Goal: Information Seeking & Learning: Understand process/instructions

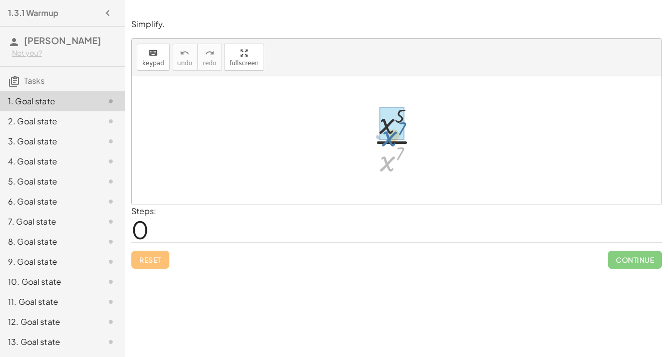
drag, startPoint x: 391, startPoint y: 166, endPoint x: 390, endPoint y: 133, distance: 33.6
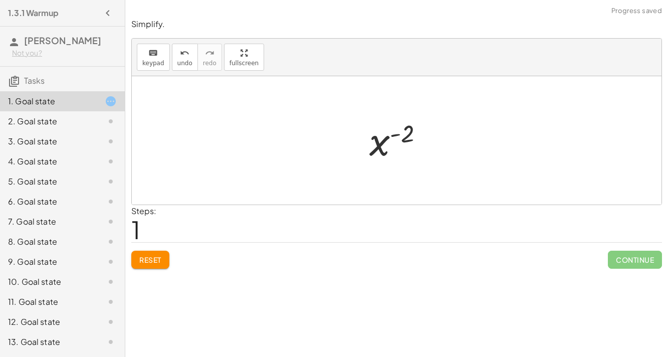
click at [403, 134] on div at bounding box center [400, 141] width 73 height 50
drag, startPoint x: 384, startPoint y: 139, endPoint x: 398, endPoint y: 162, distance: 27.2
click at [398, 162] on div at bounding box center [400, 141] width 73 height 50
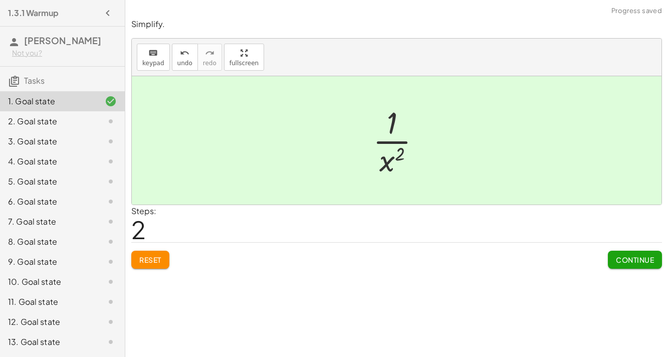
click at [551, 255] on span "Continue" at bounding box center [635, 259] width 38 height 9
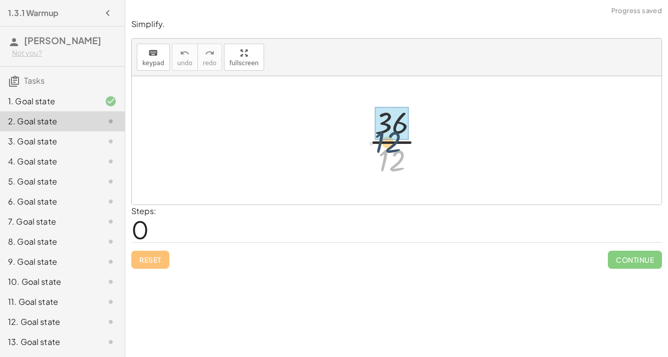
drag, startPoint x: 391, startPoint y: 150, endPoint x: 386, endPoint y: 131, distance: 20.1
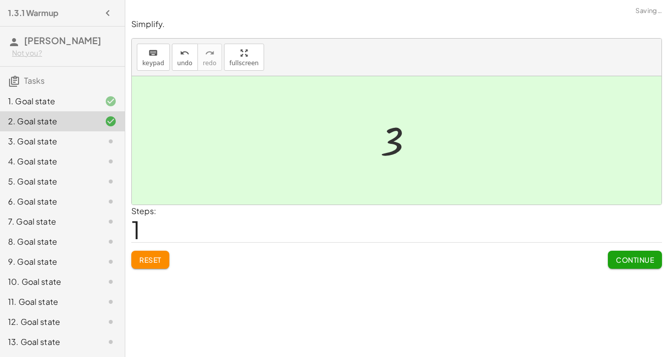
click at [551, 264] on button "Continue" at bounding box center [635, 260] width 54 height 18
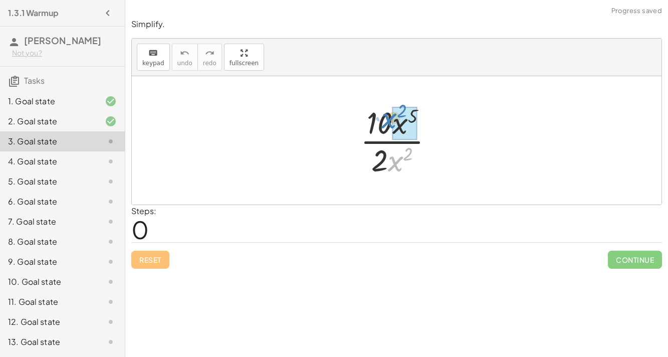
drag, startPoint x: 397, startPoint y: 156, endPoint x: 391, endPoint y: 114, distance: 43.0
click at [391, 114] on div at bounding box center [400, 140] width 91 height 77
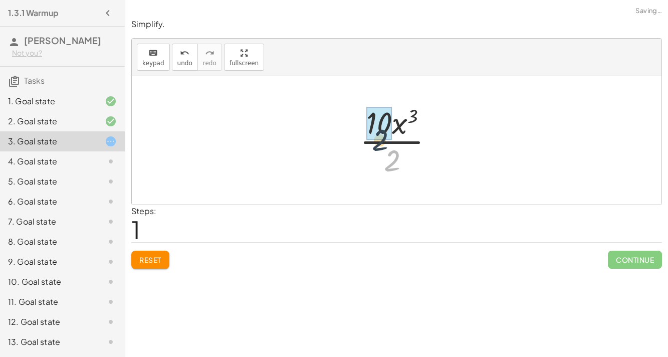
drag, startPoint x: 392, startPoint y: 163, endPoint x: 378, endPoint y: 139, distance: 28.0
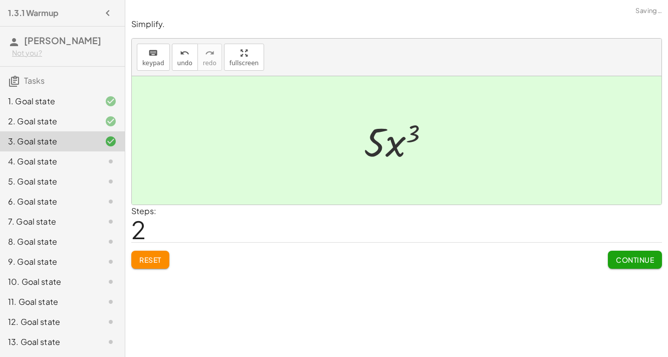
click at [551, 260] on span "Continue" at bounding box center [635, 259] width 38 height 9
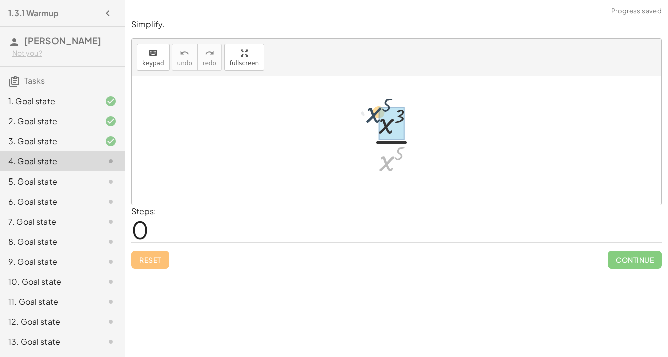
drag, startPoint x: 392, startPoint y: 168, endPoint x: 380, endPoint y: 120, distance: 49.7
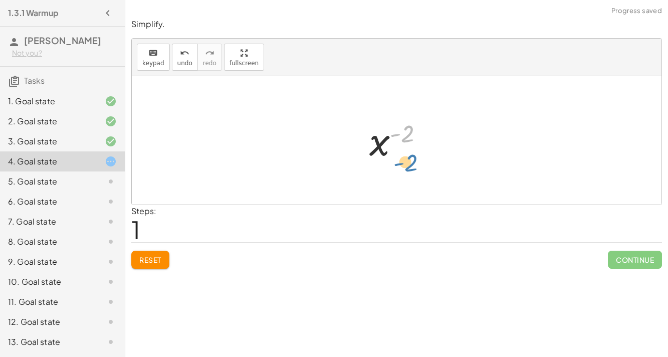
drag, startPoint x: 405, startPoint y: 129, endPoint x: 401, endPoint y: 135, distance: 7.2
click at [401, 135] on div at bounding box center [400, 141] width 73 height 50
drag, startPoint x: 383, startPoint y: 136, endPoint x: 397, endPoint y: 163, distance: 30.5
click at [397, 163] on div at bounding box center [400, 141] width 73 height 50
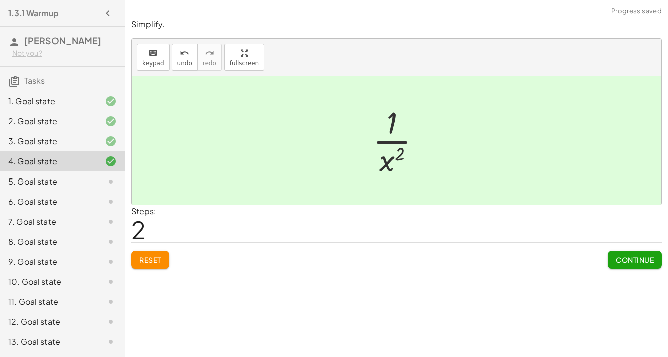
click at [551, 245] on div "Continue" at bounding box center [635, 256] width 54 height 26
click at [551, 251] on button "Continue" at bounding box center [635, 260] width 54 height 18
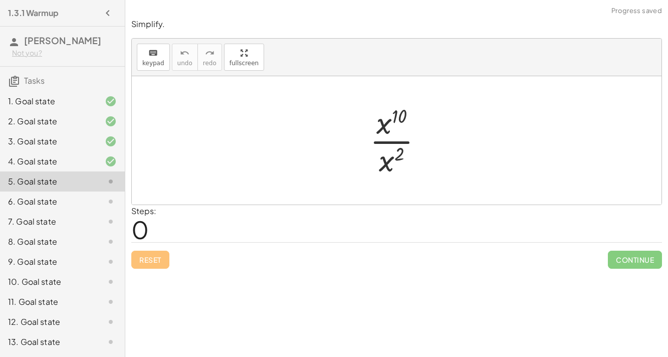
click at [397, 161] on div at bounding box center [400, 140] width 71 height 77
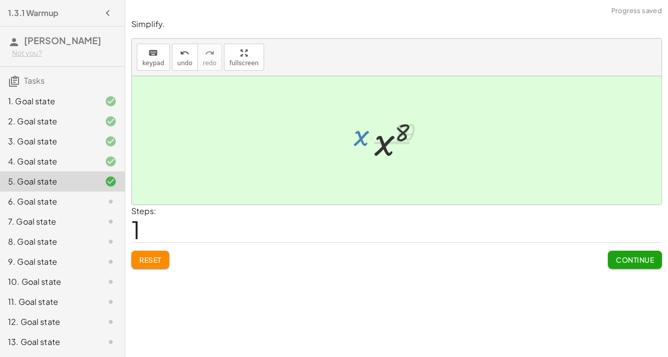
click at [551, 253] on button "Continue" at bounding box center [635, 260] width 54 height 18
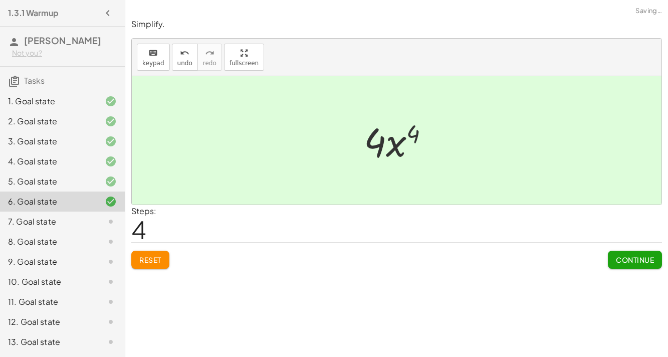
click at [551, 256] on span "Continue" at bounding box center [635, 259] width 38 height 9
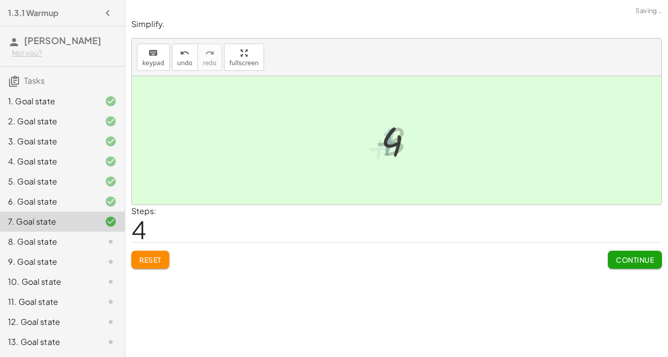
click at [551, 258] on span "Continue" at bounding box center [635, 259] width 38 height 9
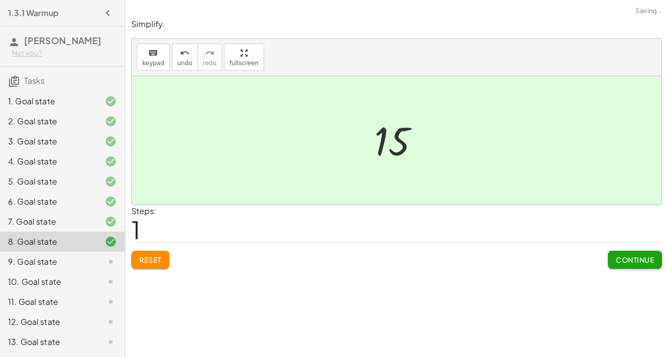
click at [551, 263] on button "Continue" at bounding box center [635, 260] width 54 height 18
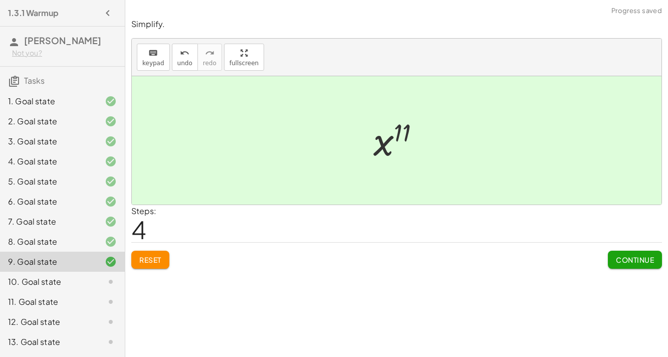
click at [551, 251] on button "Continue" at bounding box center [635, 260] width 54 height 18
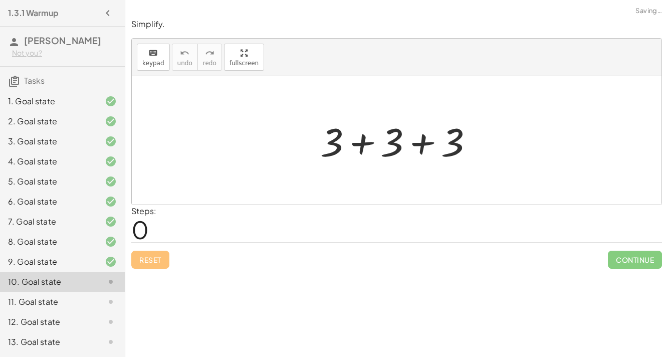
click at [551, 260] on span "Continue" at bounding box center [635, 260] width 54 height 18
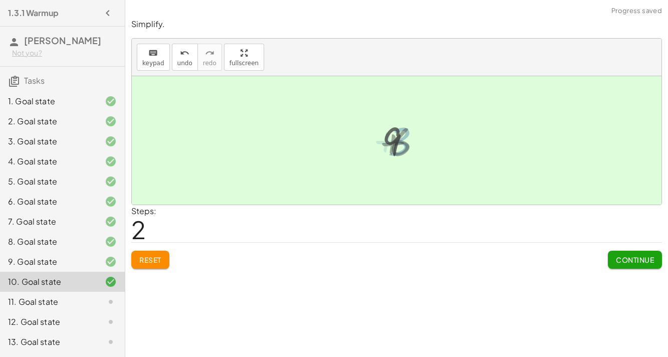
click at [551, 261] on span "Continue" at bounding box center [635, 259] width 38 height 9
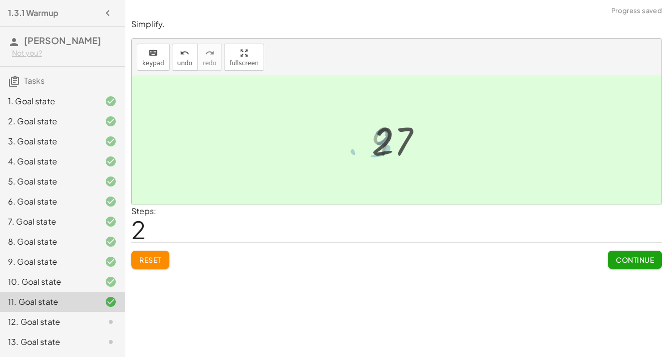
click at [551, 257] on span "Continue" at bounding box center [635, 259] width 38 height 9
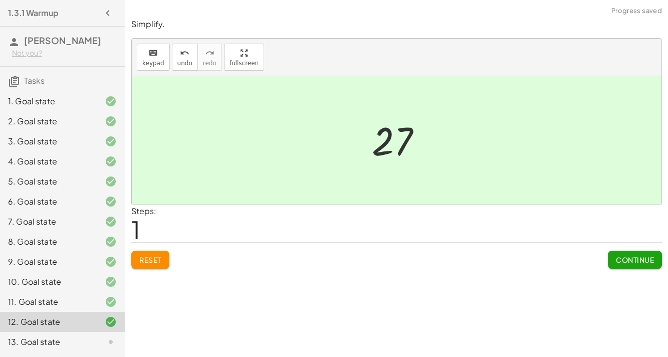
click at [551, 265] on button "Continue" at bounding box center [635, 260] width 54 height 18
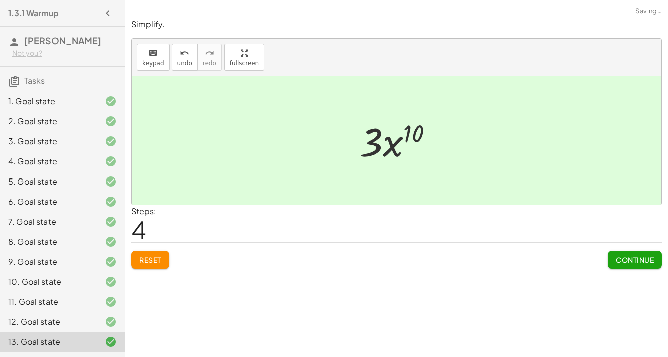
click at [551, 258] on span "Continue" at bounding box center [635, 259] width 38 height 9
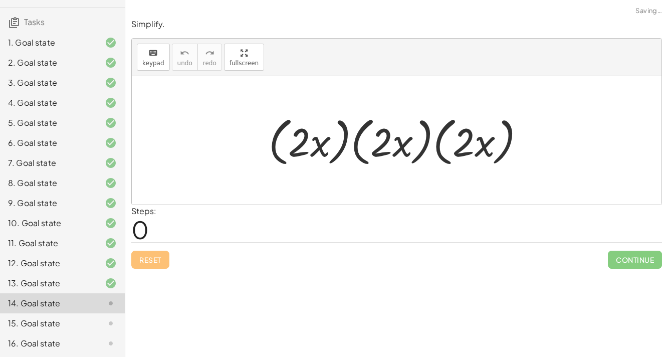
scroll to position [158, 0]
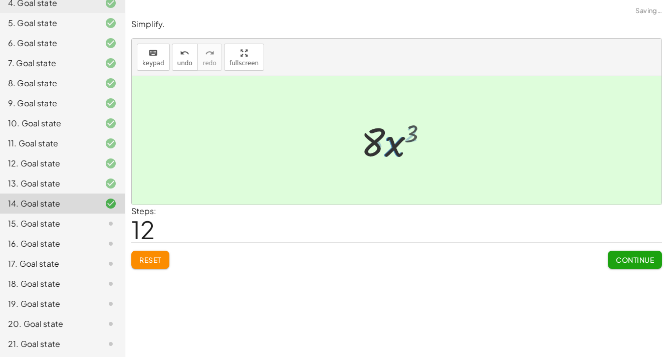
click at [551, 255] on span "Continue" at bounding box center [635, 259] width 38 height 9
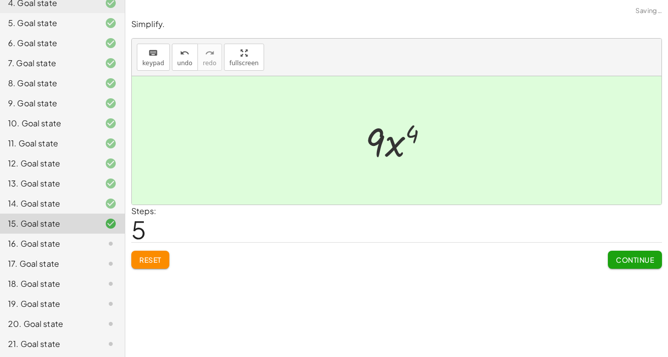
click at [551, 261] on span "Continue" at bounding box center [635, 259] width 38 height 9
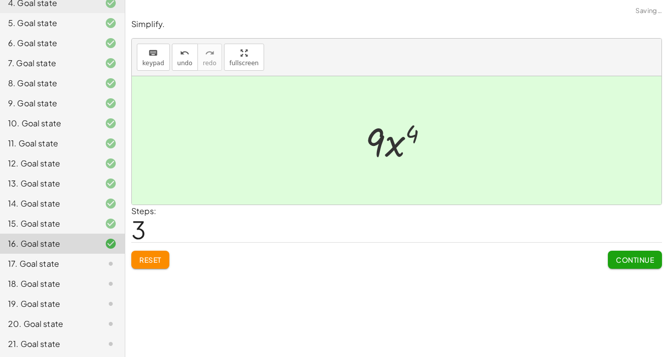
click at [551, 258] on button "Continue" at bounding box center [635, 260] width 54 height 18
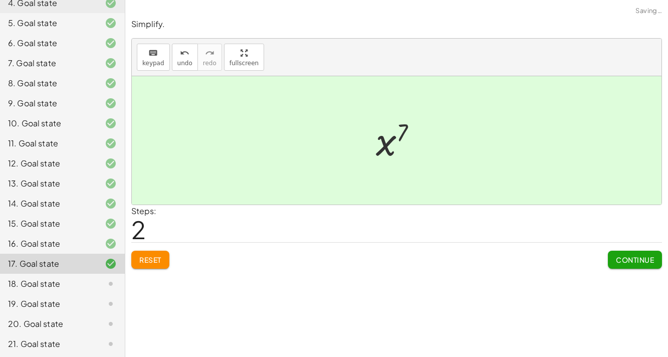
click at [551, 243] on div "Continue" at bounding box center [635, 256] width 54 height 26
click at [551, 262] on span "Continue" at bounding box center [635, 259] width 38 height 9
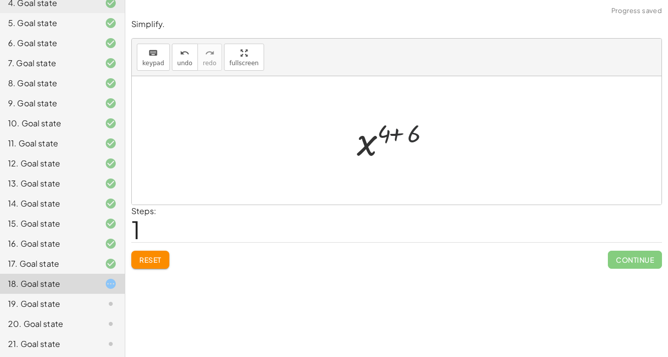
click at [551, 254] on span "Continue" at bounding box center [635, 260] width 54 height 18
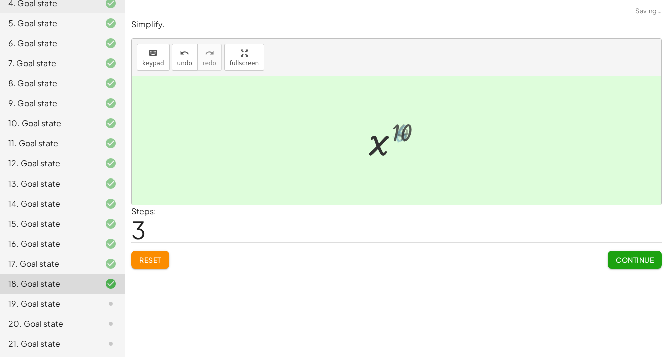
click at [551, 278] on div "Simplify. keyboard keypad undo undo redo redo fullscreen · x 5 · x 7 x ( + 5 − …" at bounding box center [396, 178] width 543 height 357
click at [551, 266] on button "Continue" at bounding box center [635, 260] width 54 height 18
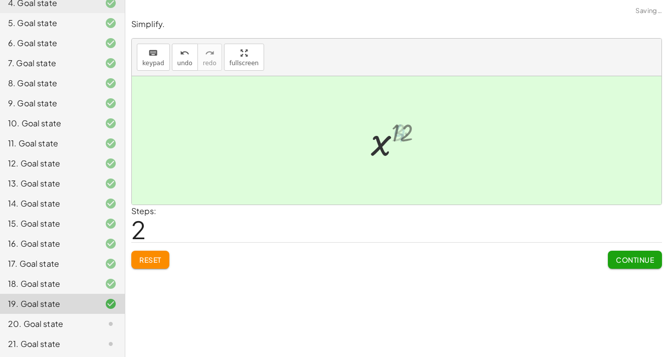
click at [551, 260] on span "Continue" at bounding box center [635, 259] width 38 height 9
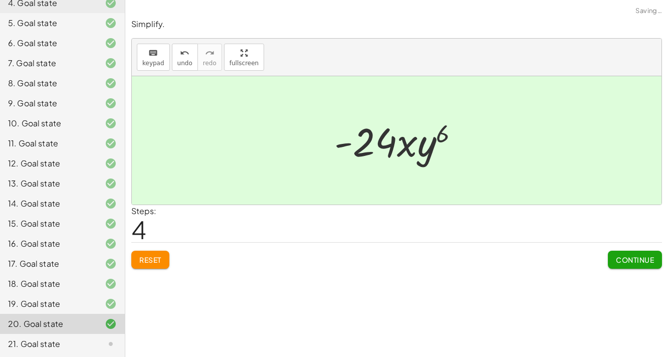
click at [551, 262] on button "Continue" at bounding box center [635, 260] width 54 height 18
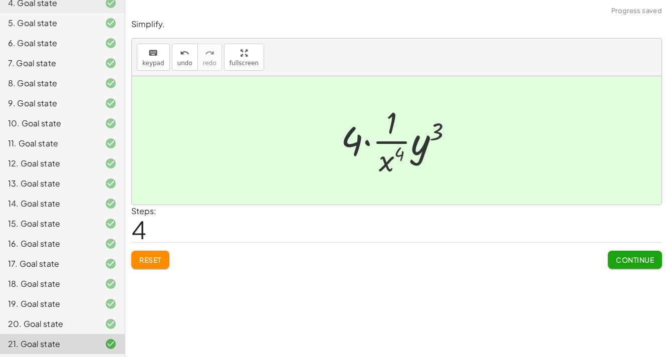
click at [551, 259] on span "Continue" at bounding box center [635, 259] width 38 height 9
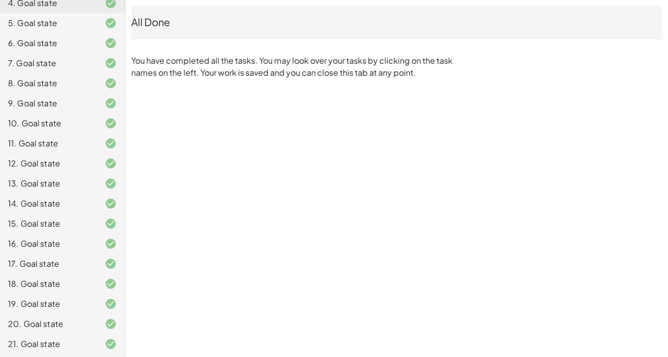
click at [92, 307] on div at bounding box center [103, 344] width 28 height 12
click at [86, 307] on div "21. Goal state" at bounding box center [62, 344] width 125 height 20
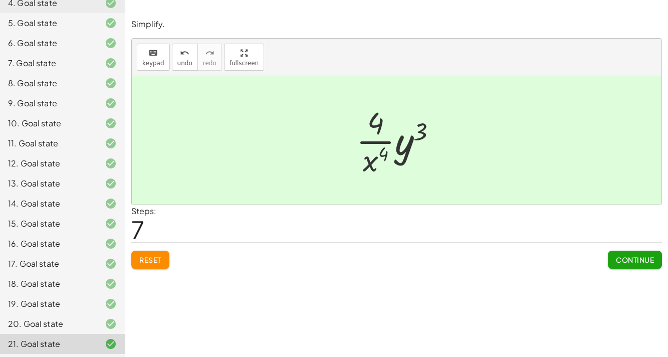
click at [389, 240] on div "Steps: 7" at bounding box center [396, 223] width 531 height 37
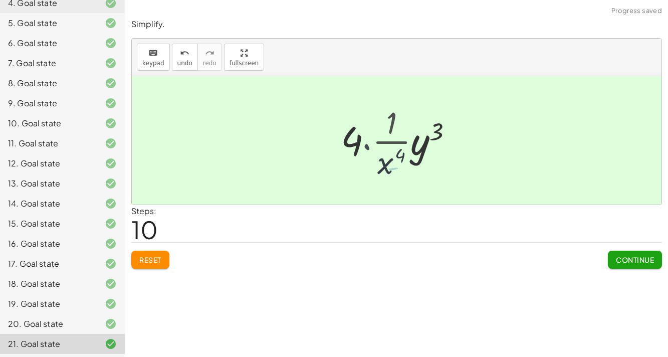
click at [428, 228] on div "Steps: 10" at bounding box center [396, 223] width 531 height 37
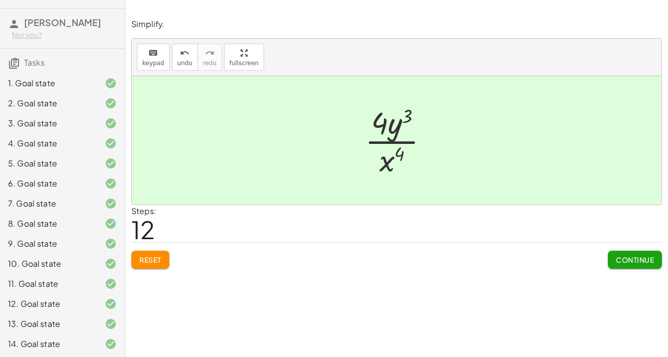
scroll to position [0, 0]
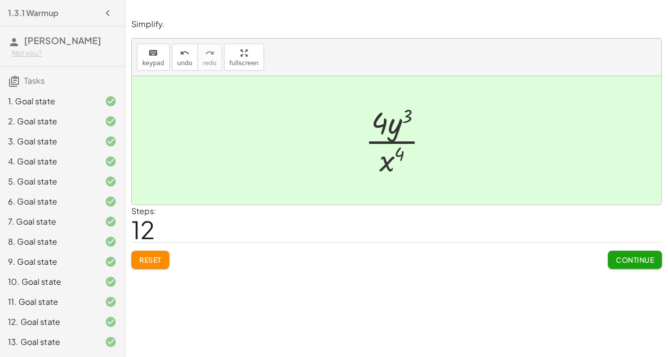
click at [48, 213] on div "7. Goal state" at bounding box center [62, 221] width 125 height 20
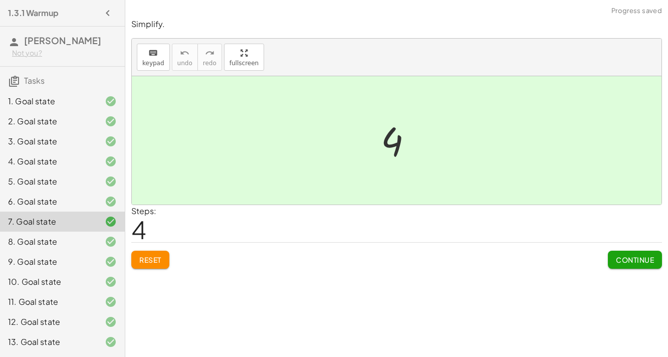
click at [81, 266] on div "9. Goal state" at bounding box center [48, 262] width 81 height 12
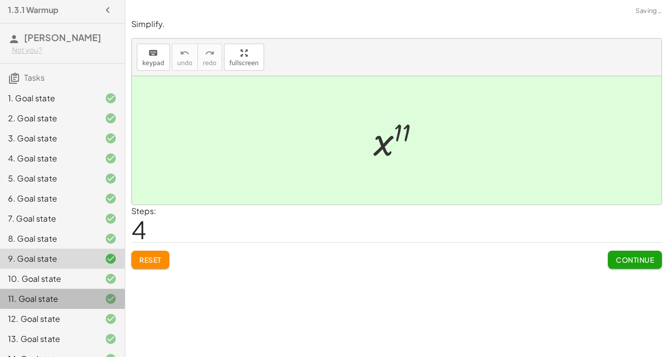
scroll to position [9, 0]
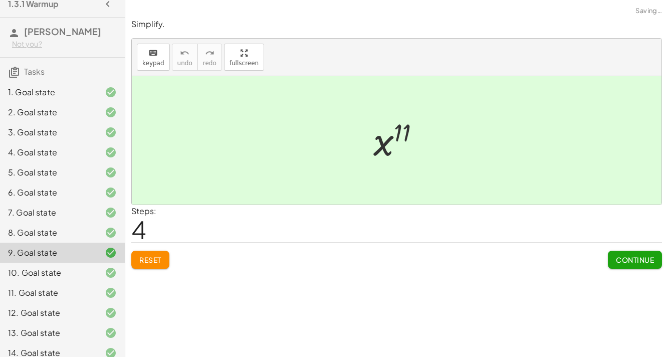
click at [76, 292] on div "11. Goal state" at bounding box center [48, 293] width 81 height 12
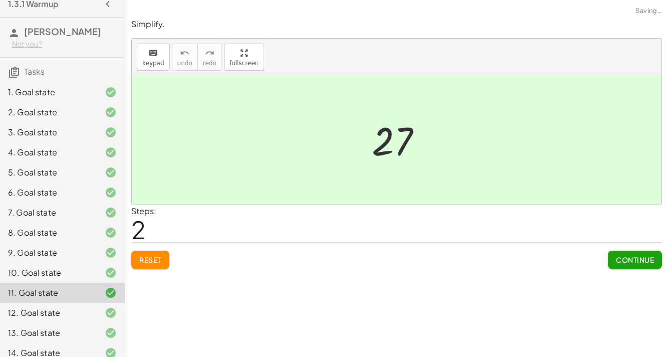
click at [72, 271] on div "10. Goal state" at bounding box center [48, 273] width 81 height 12
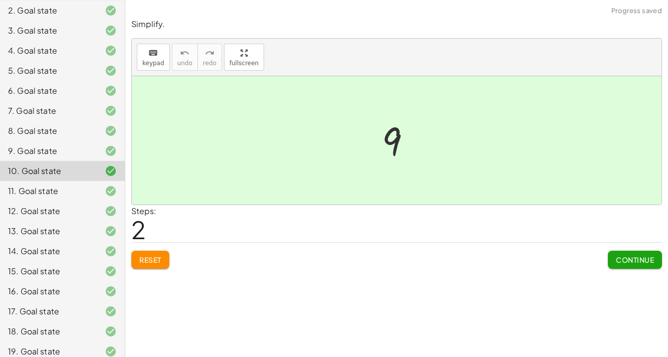
scroll to position [158, 0]
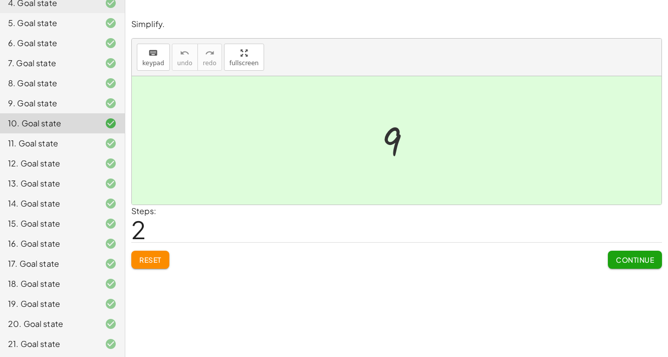
click at [18, 307] on div "21. Goal state" at bounding box center [62, 344] width 125 height 20
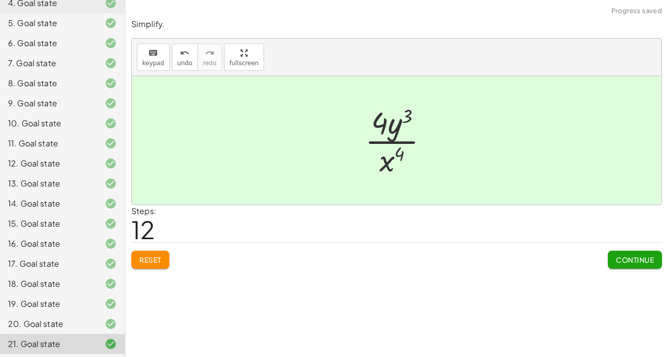
click at [24, 307] on div "21. Goal state" at bounding box center [48, 344] width 81 height 12
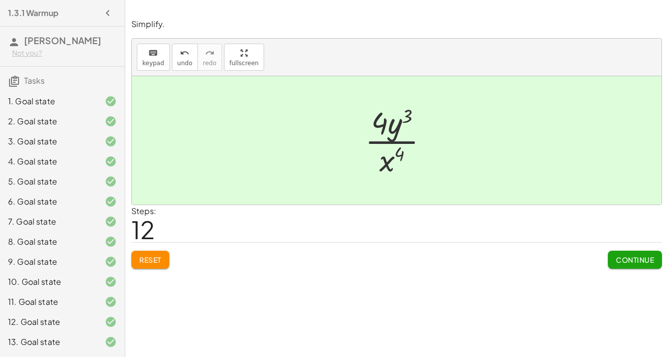
click at [107, 11] on icon "button" at bounding box center [108, 13] width 12 height 12
